Goal: Register for event/course: Sign up to attend an event or enroll in a course

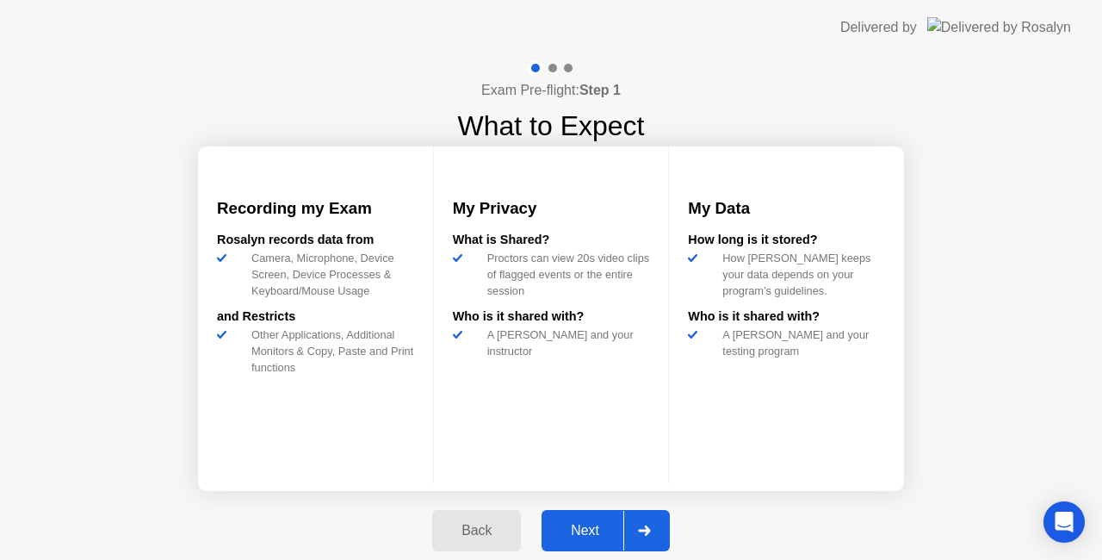
click at [592, 522] on div "Next" at bounding box center [585, 529] width 77 height 15
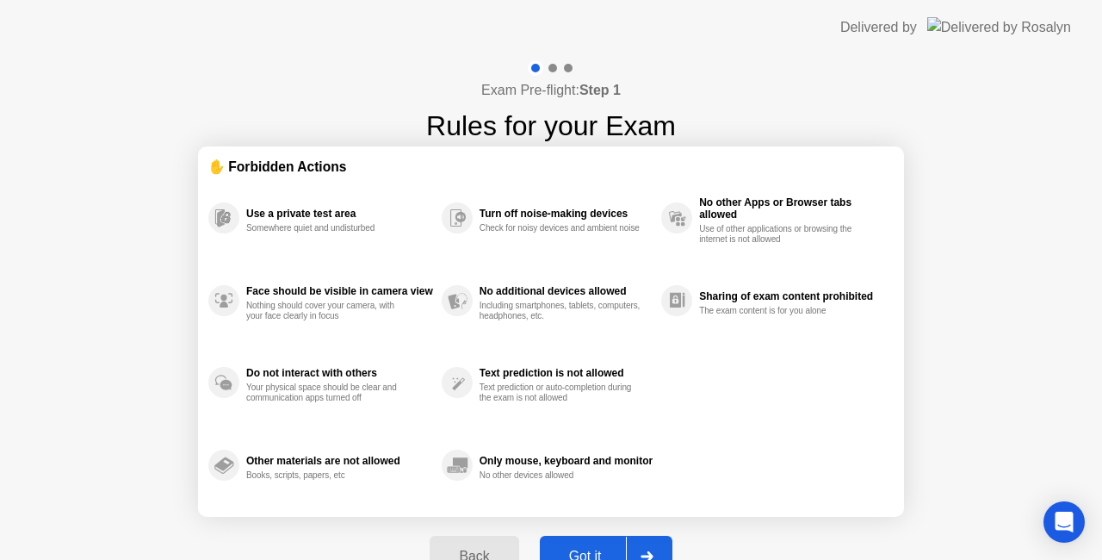
click at [604, 543] on button "Got it" at bounding box center [606, 555] width 133 height 41
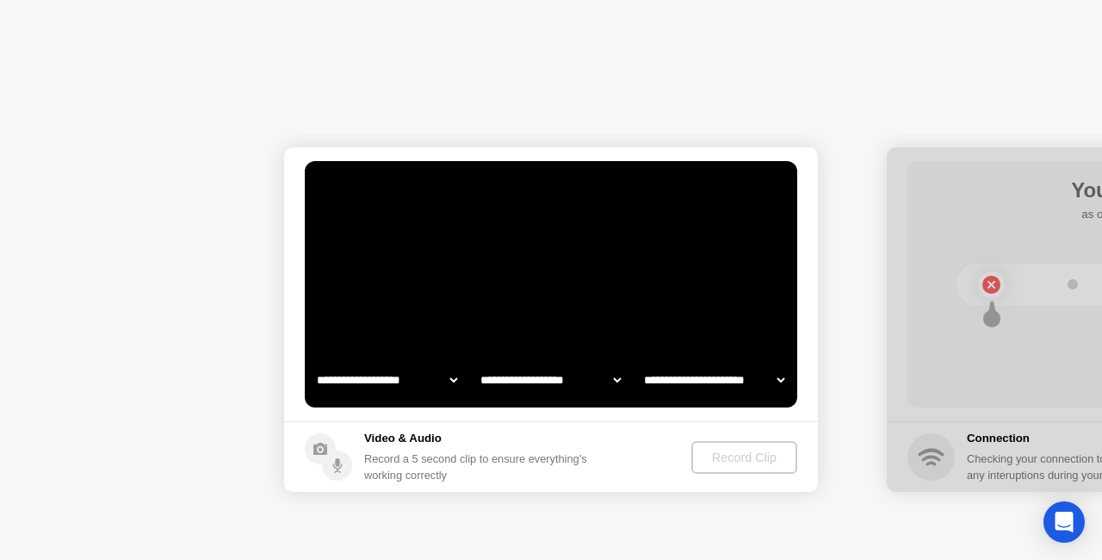
select select "**********"
select select "*******"
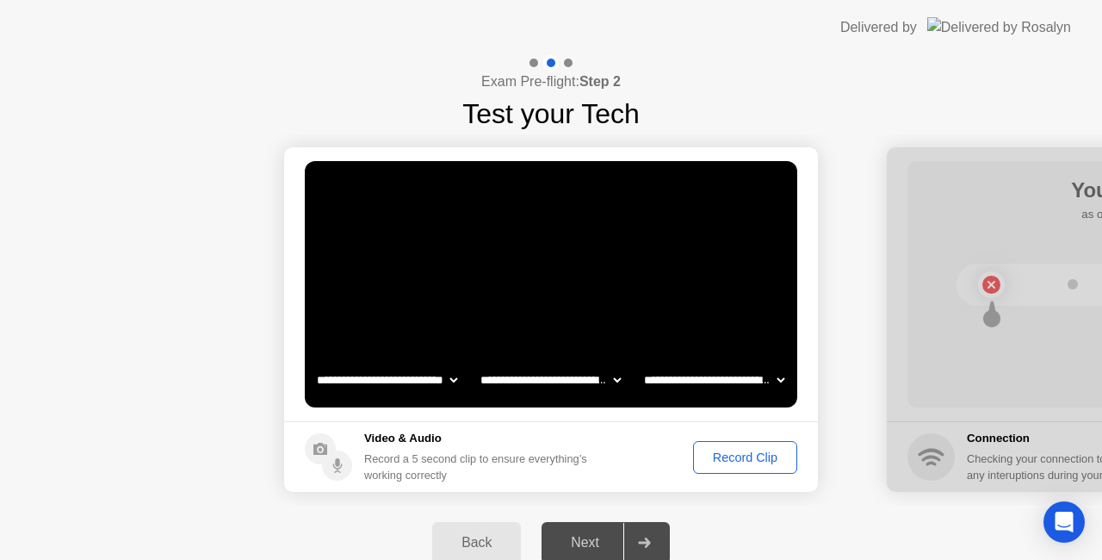
click at [742, 467] on button "Record Clip" at bounding box center [745, 457] width 104 height 33
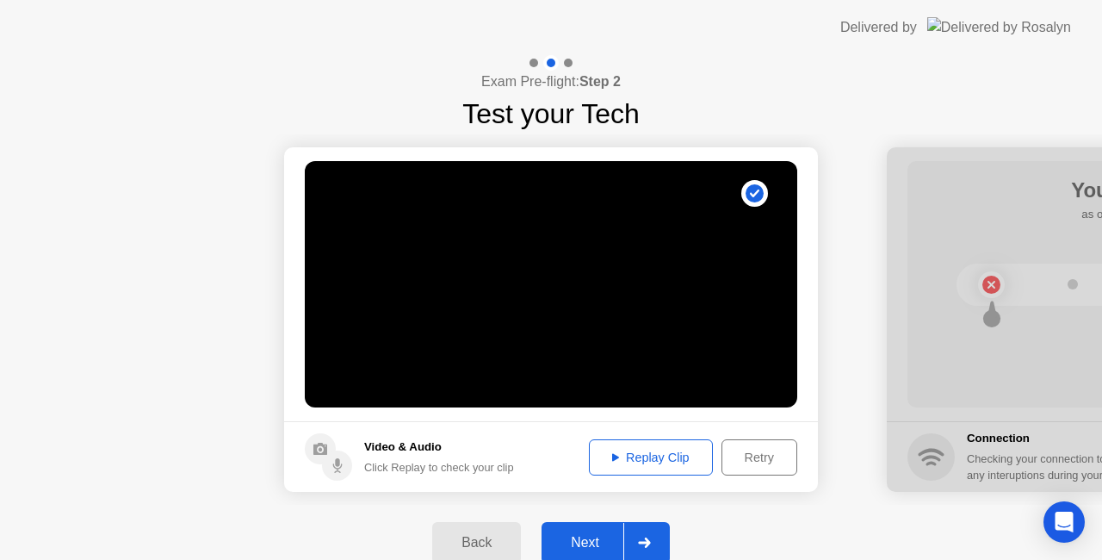
click at [599, 529] on button "Next" at bounding box center [605, 542] width 128 height 41
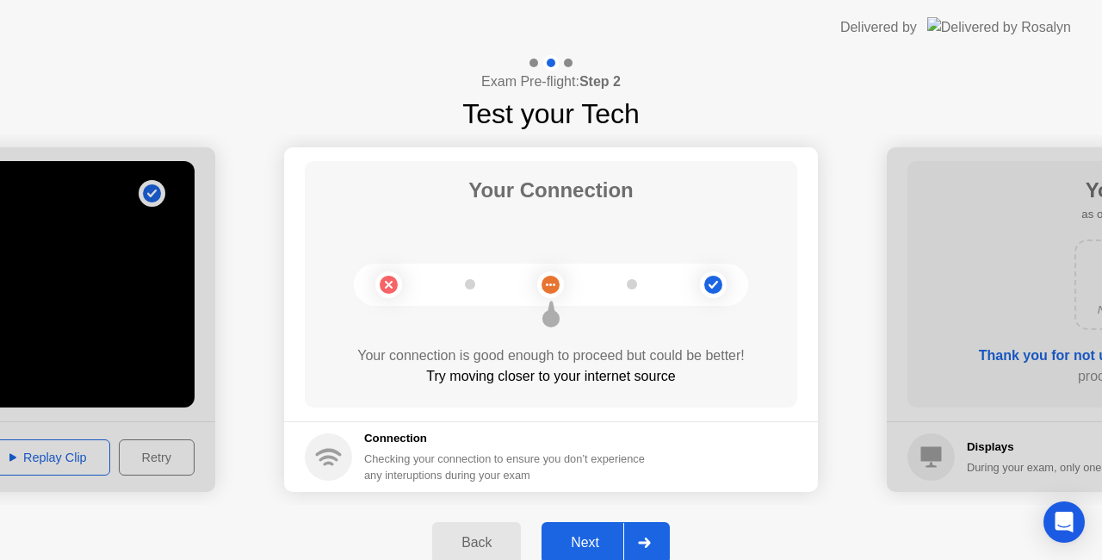
click at [606, 530] on button "Next" at bounding box center [605, 542] width 128 height 41
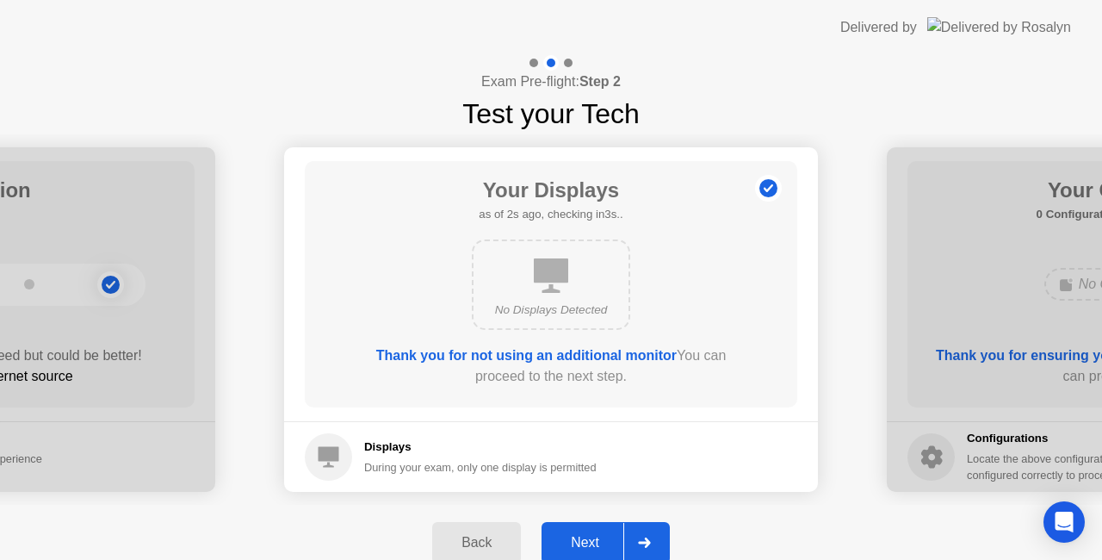
click at [590, 517] on div "Back Next" at bounding box center [551, 542] width 1102 height 76
click at [616, 539] on div "Next" at bounding box center [585, 542] width 77 height 15
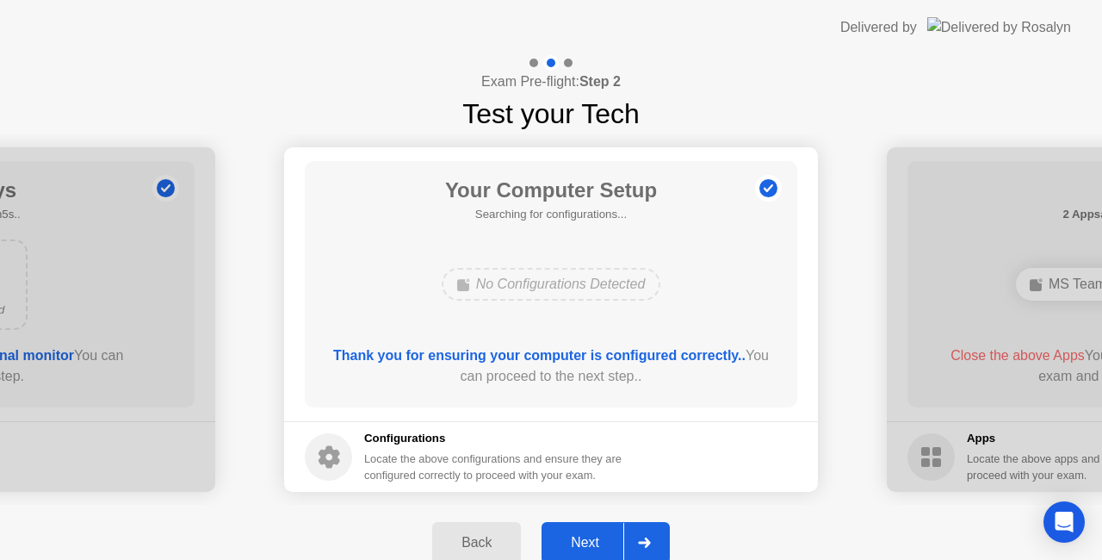
click at [593, 535] on div "Next" at bounding box center [585, 542] width 77 height 15
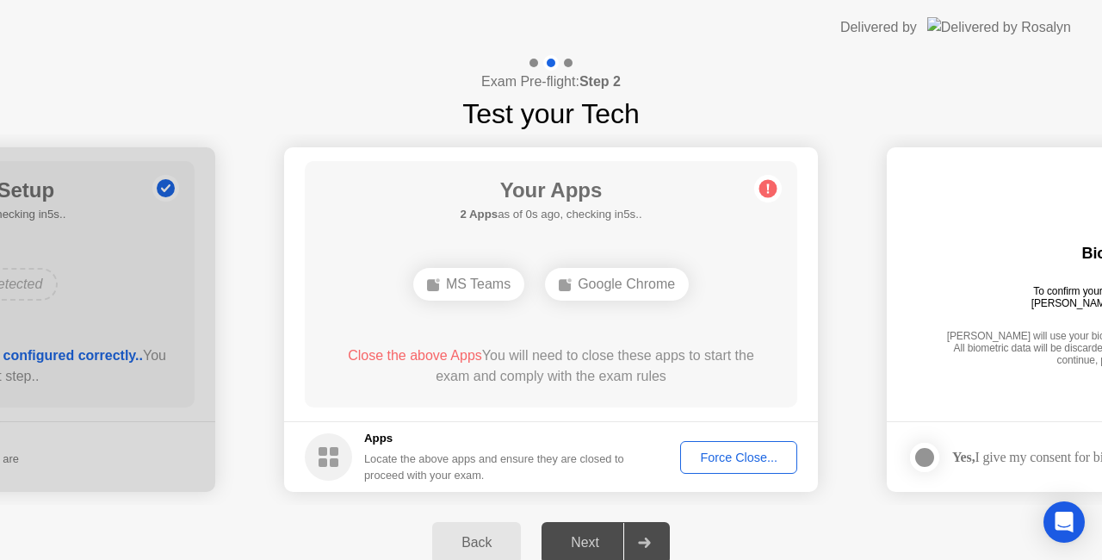
click at [744, 450] on div "Force Close..." at bounding box center [738, 457] width 105 height 14
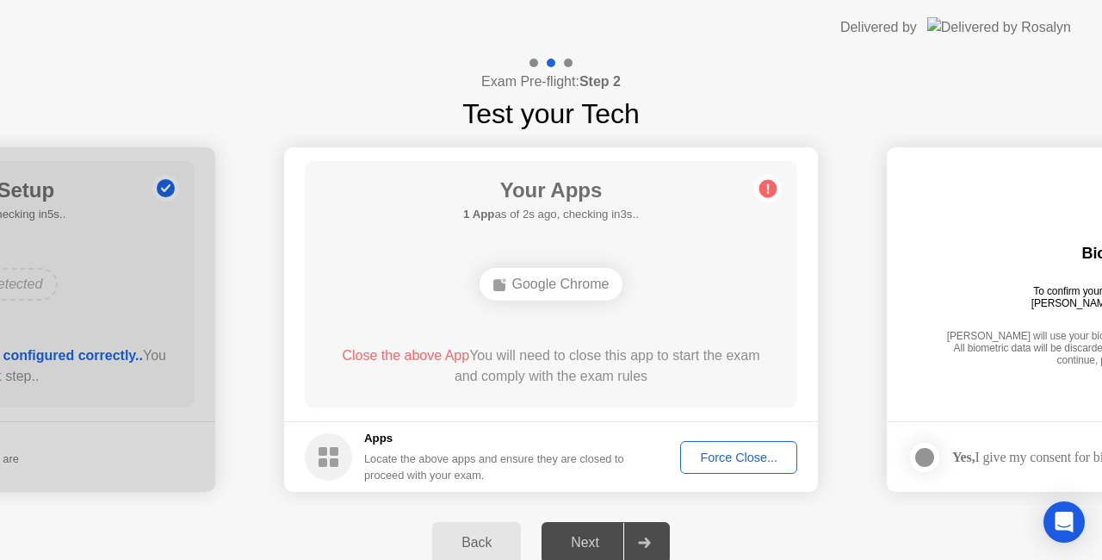
click at [491, 291] on div "Google Chrome" at bounding box center [551, 284] width 144 height 33
click at [522, 290] on div "Google Chrome" at bounding box center [551, 284] width 144 height 33
click at [732, 460] on div "Force Close..." at bounding box center [738, 457] width 105 height 14
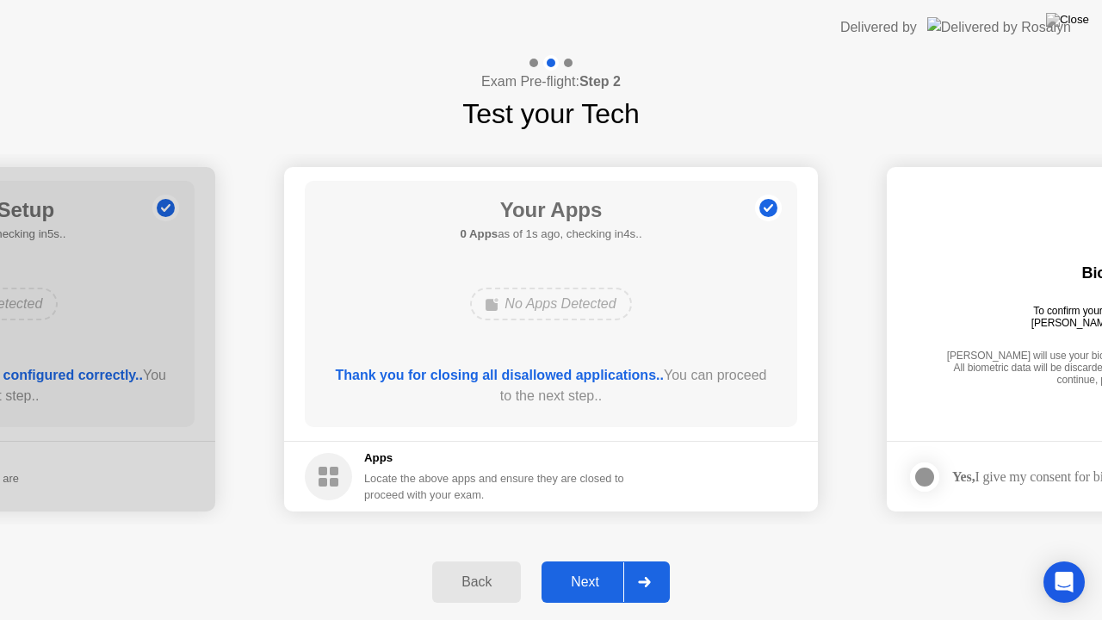
click at [553, 559] on div "Next" at bounding box center [585, 581] width 77 height 15
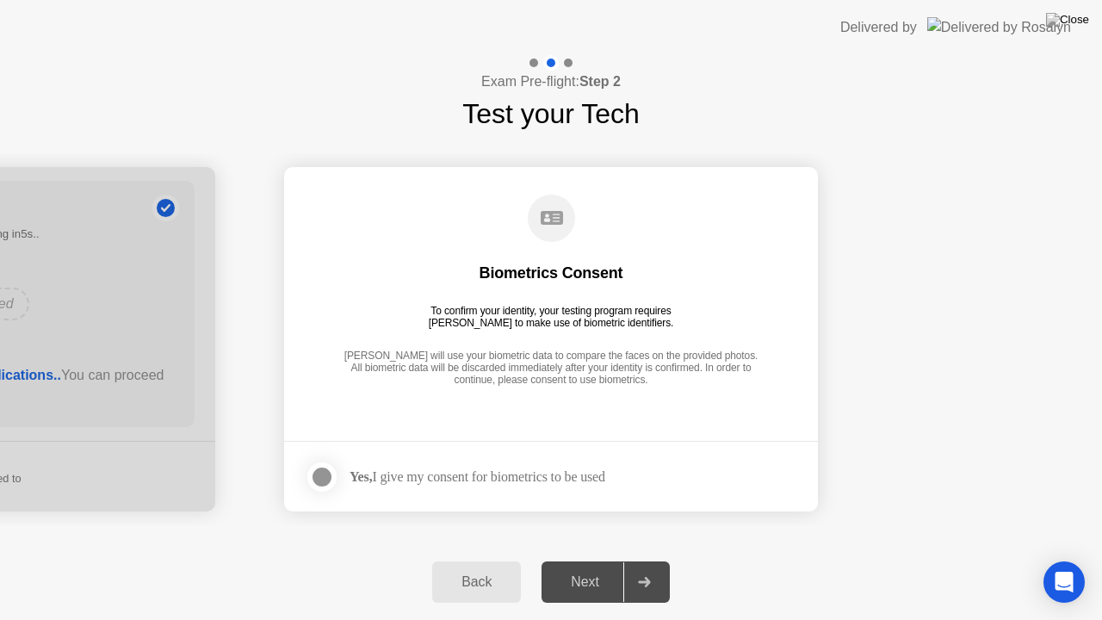
click at [327, 467] on div at bounding box center [322, 477] width 21 height 21
click at [589, 559] on div "Next" at bounding box center [585, 581] width 77 height 15
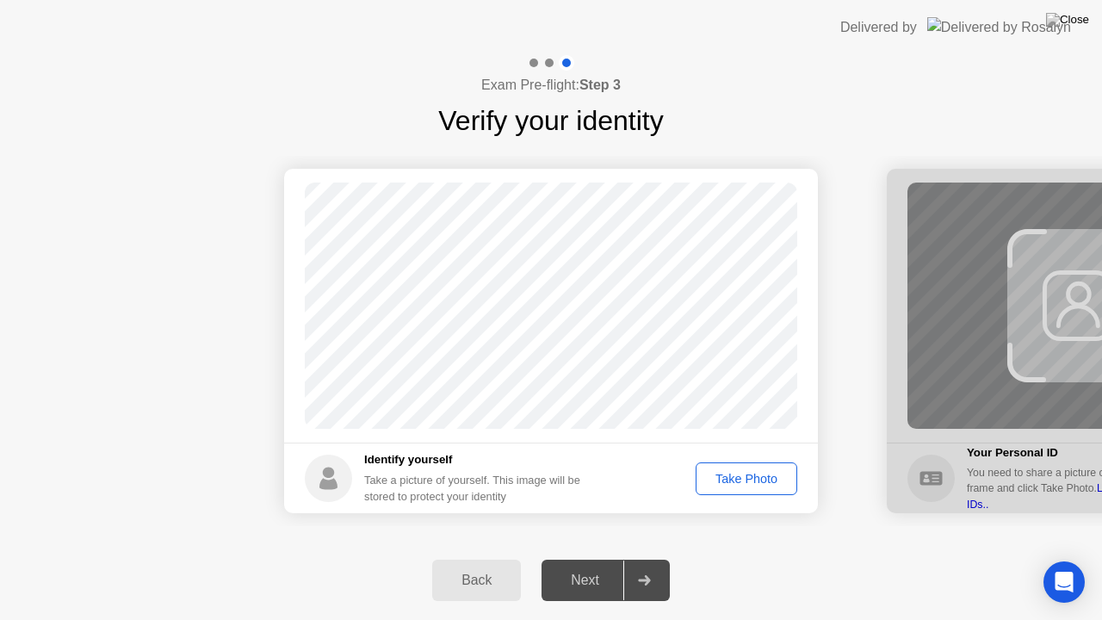
click at [740, 478] on div "Take Photo" at bounding box center [747, 479] width 90 height 14
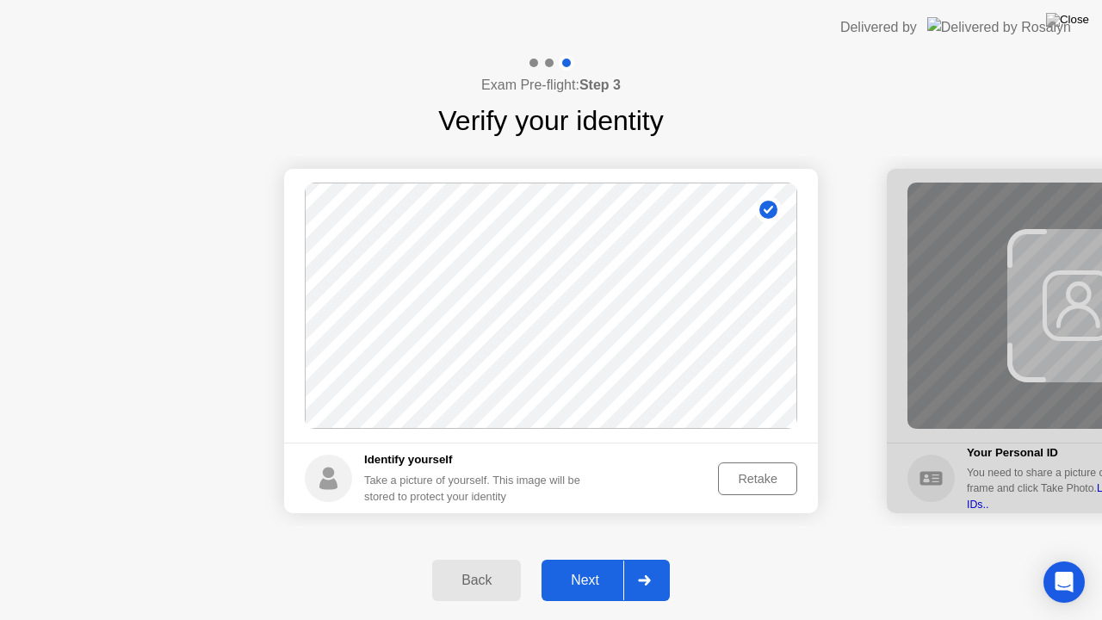
click at [597, 559] on div "Next" at bounding box center [585, 579] width 77 height 15
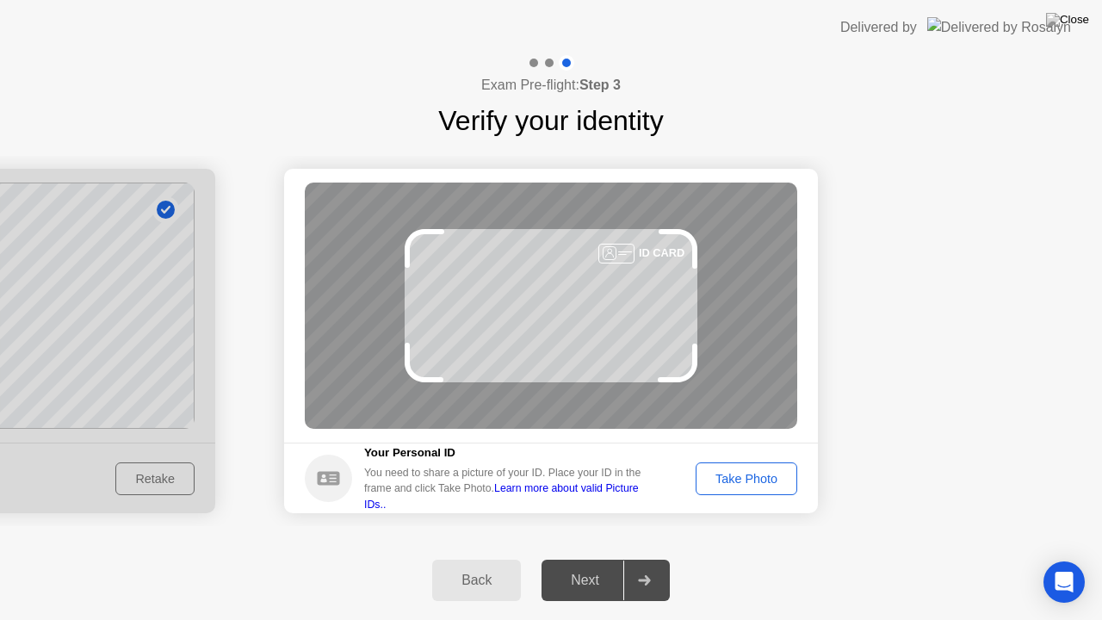
click at [739, 499] on footer "Your Personal ID You need to share a picture of your ID. Place your ID in the f…" at bounding box center [551, 477] width 534 height 71
click at [745, 472] on div "Take Photo" at bounding box center [747, 479] width 90 height 14
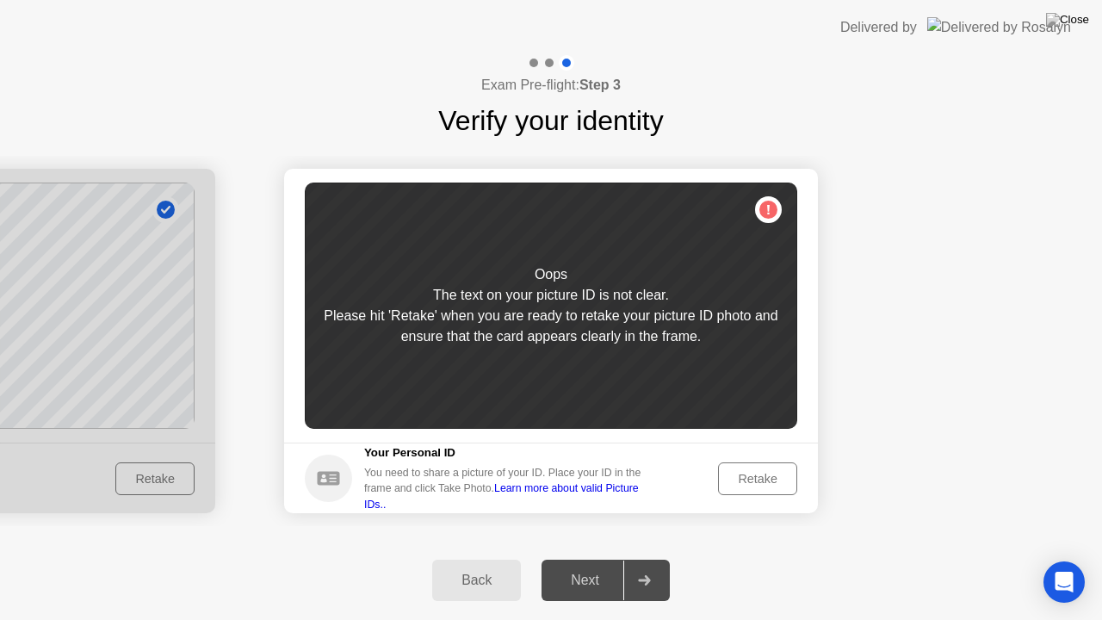
click at [745, 472] on div "Retake" at bounding box center [757, 479] width 67 height 14
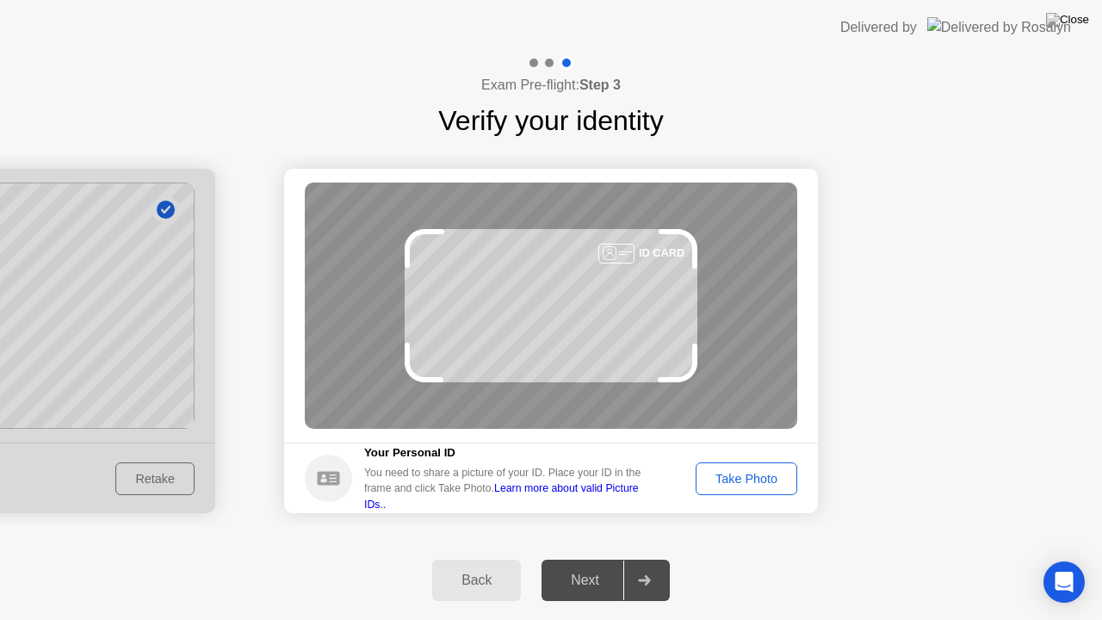
drag, startPoint x: 745, startPoint y: 470, endPoint x: 744, endPoint y: 482, distance: 12.2
click at [744, 482] on div "Take Photo" at bounding box center [747, 479] width 90 height 14
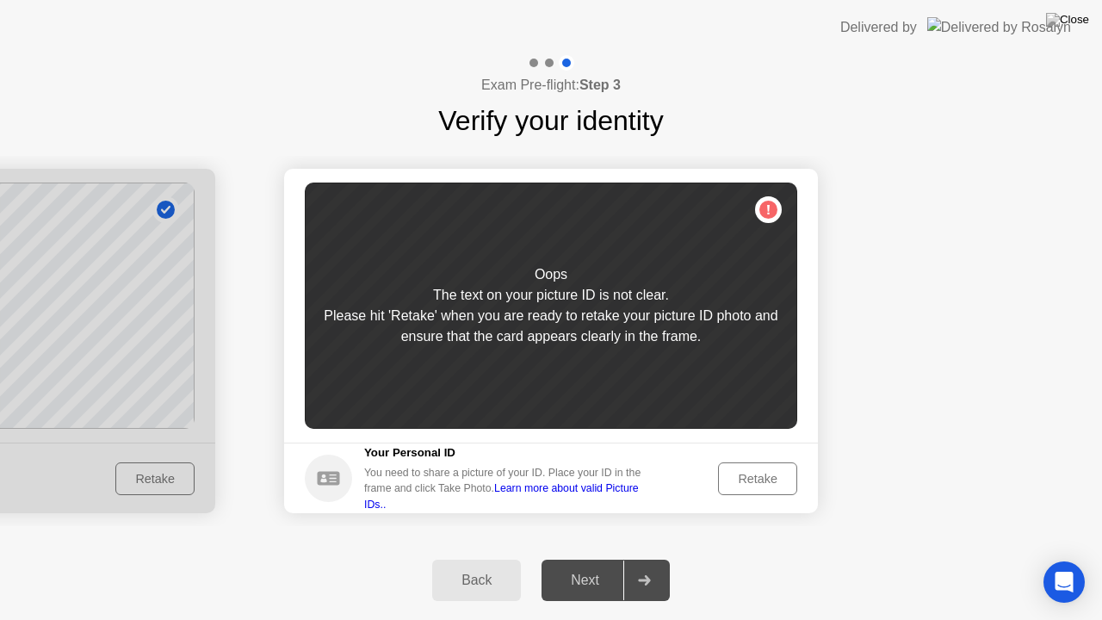
drag, startPoint x: 744, startPoint y: 482, endPoint x: 743, endPoint y: 473, distance: 9.5
click at [743, 473] on div "Retake" at bounding box center [757, 479] width 67 height 14
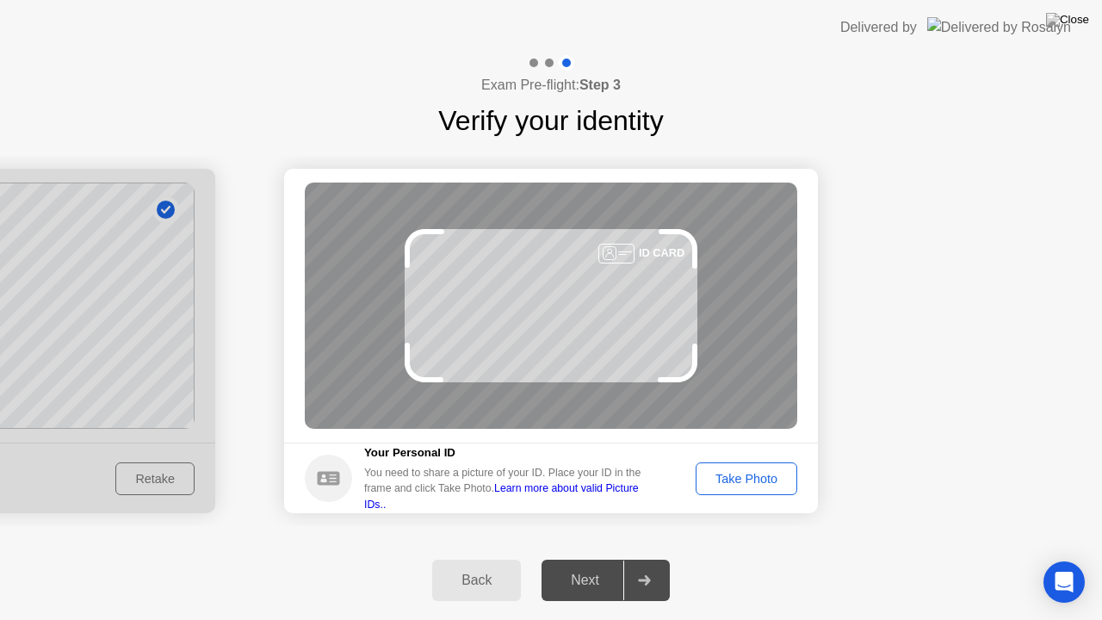
click at [743, 473] on div "Take Photo" at bounding box center [747, 479] width 90 height 14
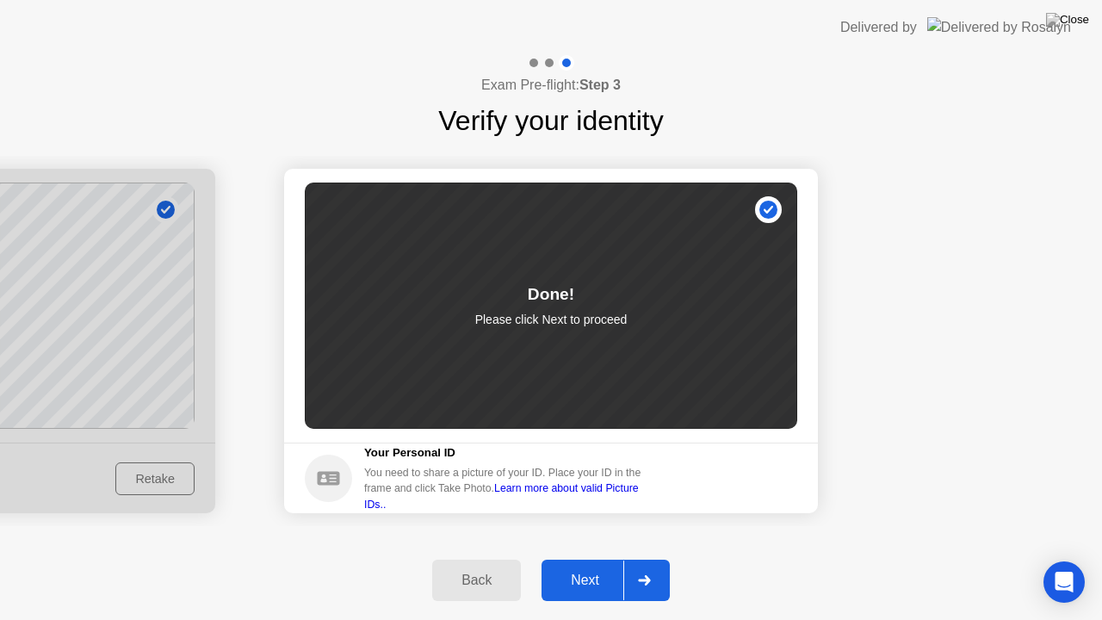
click at [564, 559] on div "Next" at bounding box center [585, 579] width 77 height 15
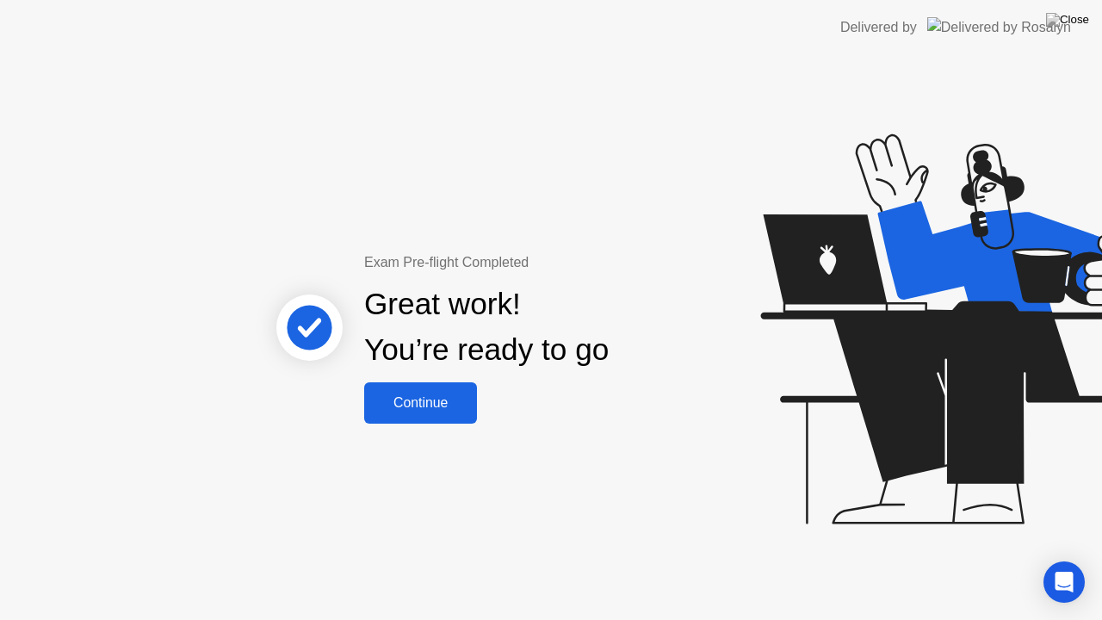
click at [414, 391] on button "Continue" at bounding box center [420, 402] width 113 height 41
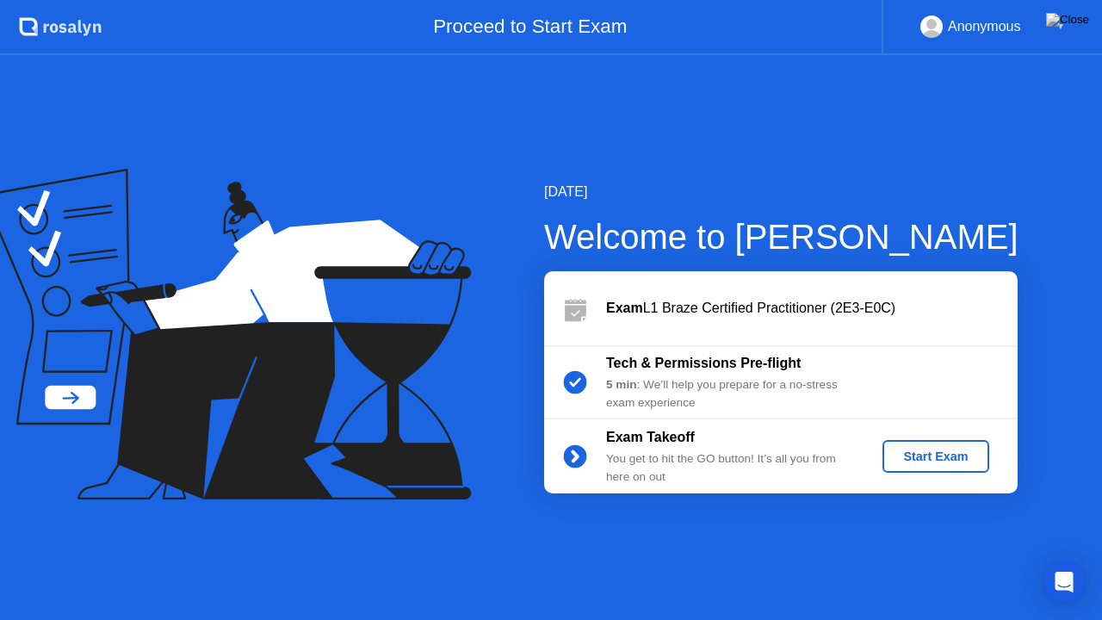
click at [963, 458] on div "Start Exam" at bounding box center [935, 456] width 92 height 14
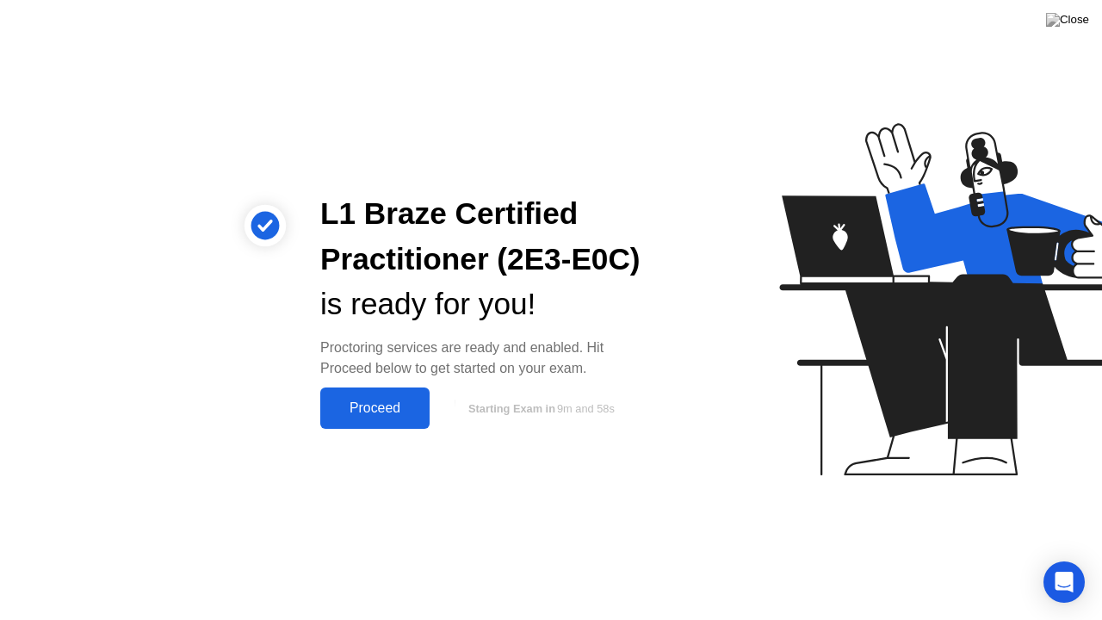
click at [362, 418] on button "Proceed" at bounding box center [374, 407] width 109 height 41
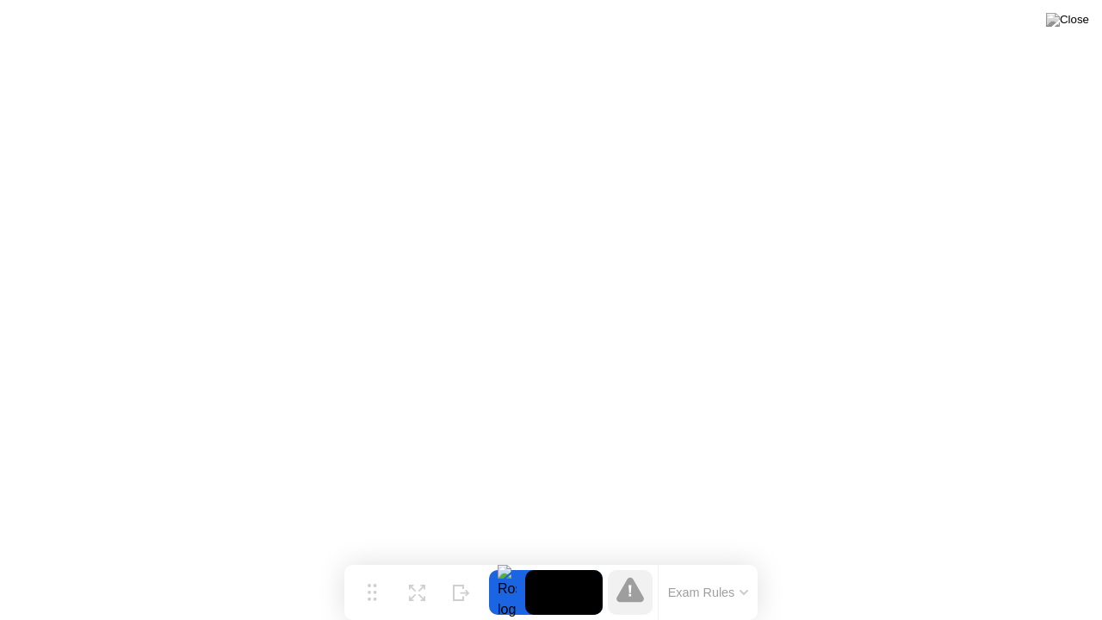
click at [646, 559] on div at bounding box center [630, 592] width 45 height 45
click at [714, 559] on div "Exam Rules" at bounding box center [708, 592] width 100 height 55
click at [515, 559] on div at bounding box center [507, 592] width 36 height 45
click at [590, 559] on video at bounding box center [563, 592] width 77 height 45
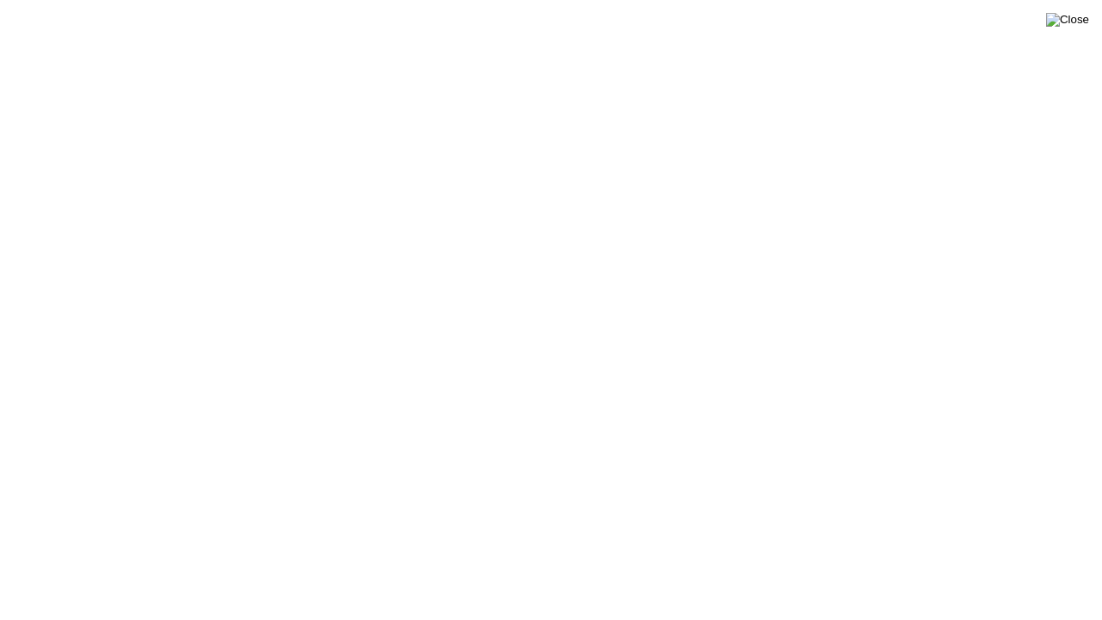
click at [1076, 27] on img at bounding box center [1067, 20] width 43 height 14
click at [1074, 19] on img at bounding box center [1067, 20] width 43 height 14
